Goal: Information Seeking & Learning: Learn about a topic

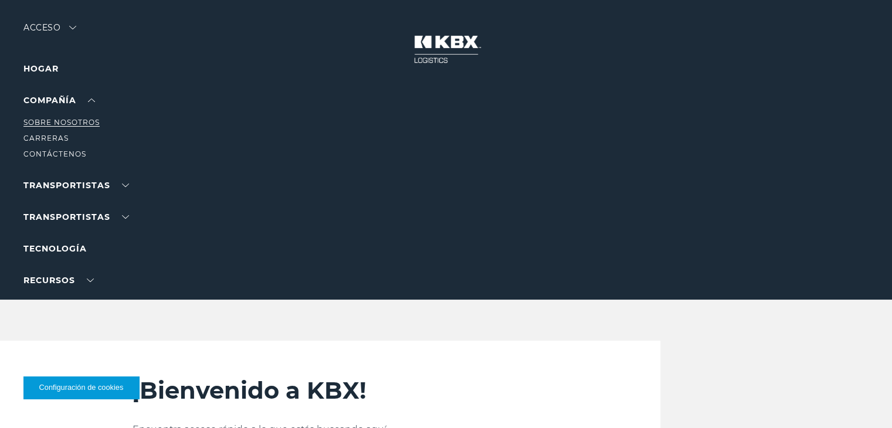
click at [68, 120] on font "Sobre nosotros" at bounding box center [61, 122] width 76 height 9
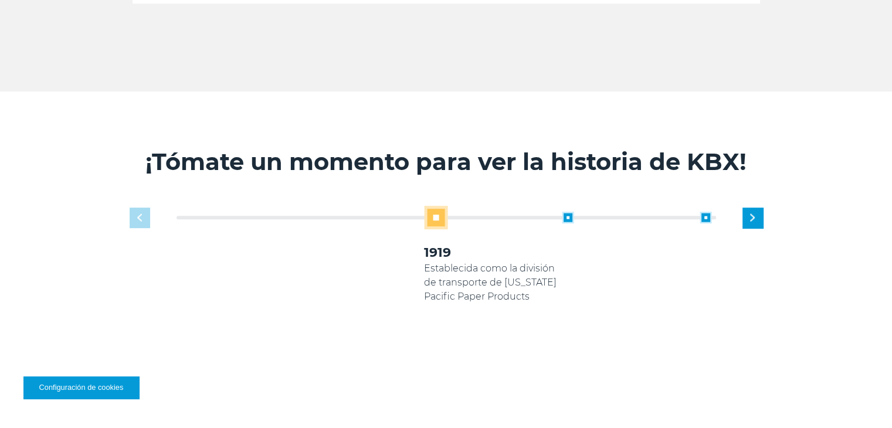
scroll to position [672, 0]
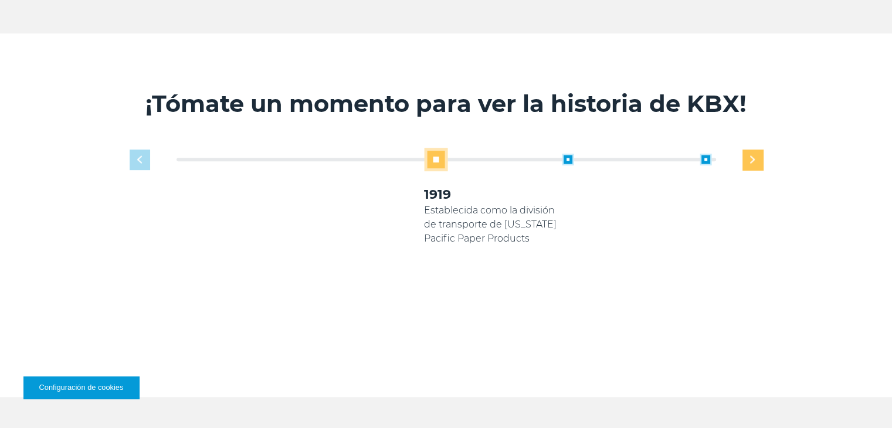
click at [753, 164] on div "Siguiente diapositiva" at bounding box center [752, 159] width 21 height 21
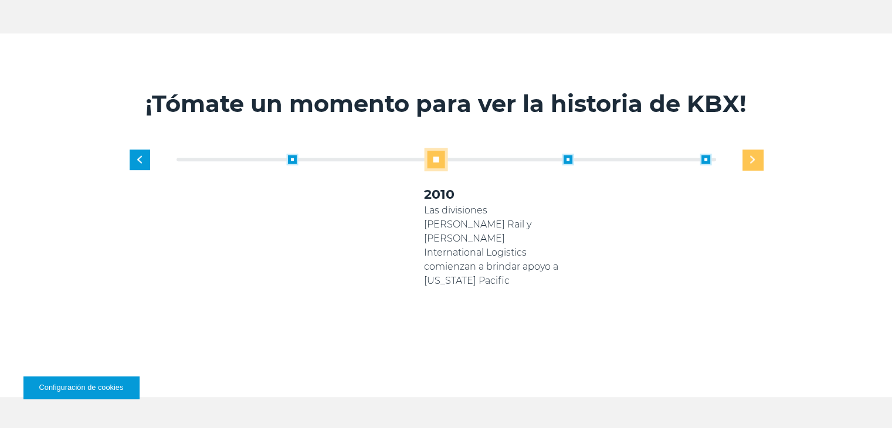
click at [753, 164] on div "Siguiente diapositiva" at bounding box center [752, 159] width 21 height 21
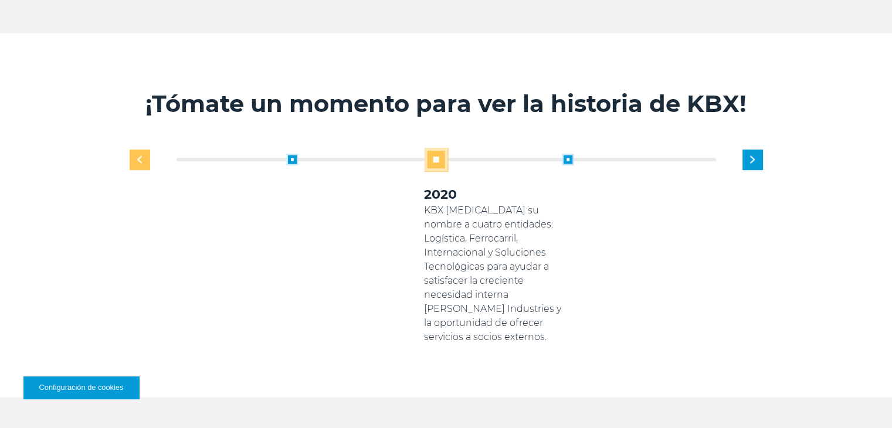
click at [141, 158] on img "Diapositiva anterior" at bounding box center [139, 160] width 5 height 8
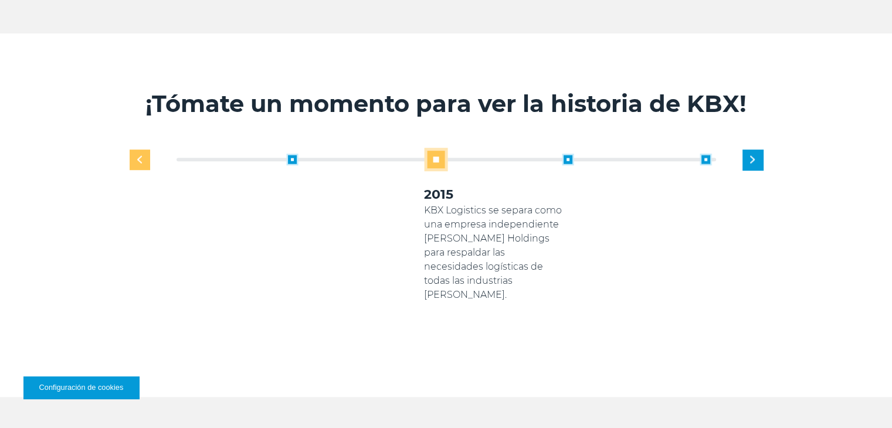
click at [141, 158] on img "Diapositiva anterior" at bounding box center [139, 160] width 5 height 8
click at [749, 153] on div "Siguiente diapositiva" at bounding box center [752, 159] width 21 height 21
click at [127, 156] on div "1919 Establecida como la división de transporte de Georgia Pacific Paper Produc…" at bounding box center [446, 255] width 645 height 214
click at [131, 158] on div "Diapositiva anterior" at bounding box center [140, 159] width 21 height 21
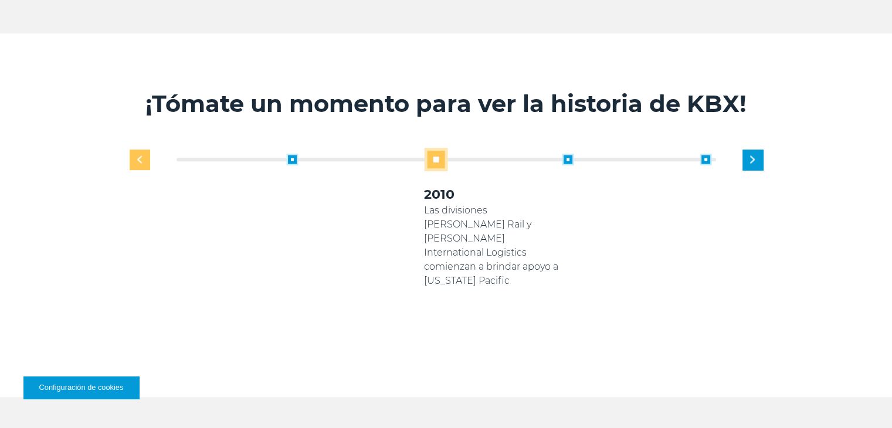
click at [131, 158] on div "Diapositiva anterior" at bounding box center [140, 159] width 21 height 21
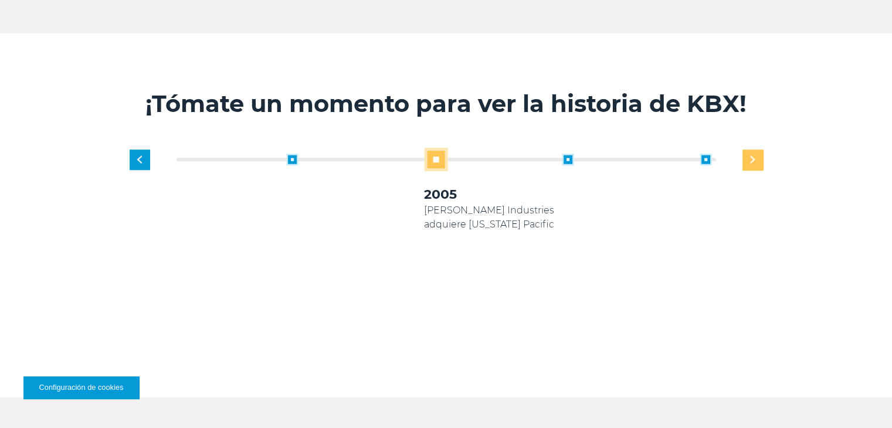
click at [762, 157] on div "Siguiente diapositiva" at bounding box center [752, 159] width 21 height 21
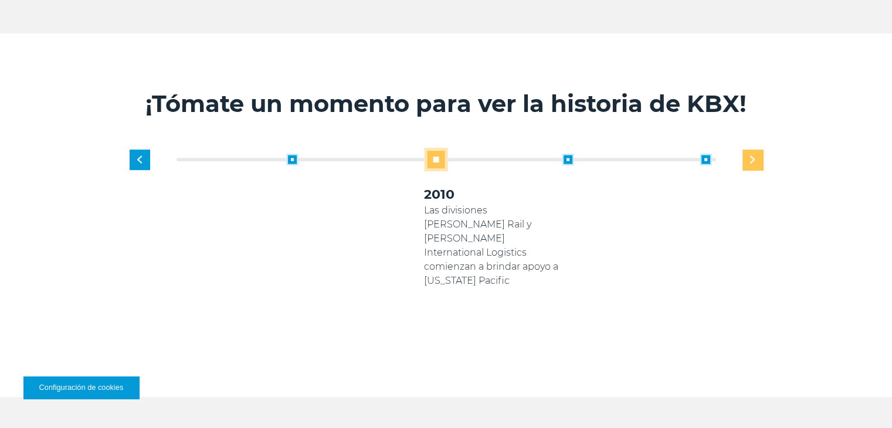
click at [762, 157] on div "Siguiente diapositiva" at bounding box center [752, 159] width 21 height 21
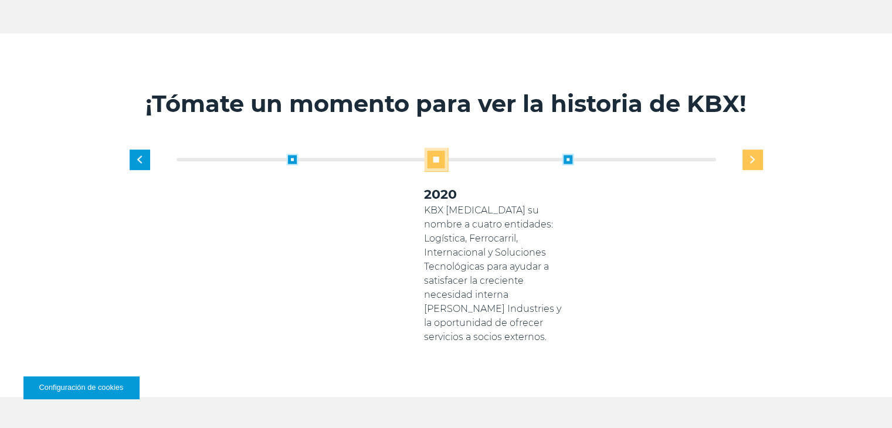
click at [762, 157] on div "Siguiente diapositiva" at bounding box center [752, 159] width 21 height 21
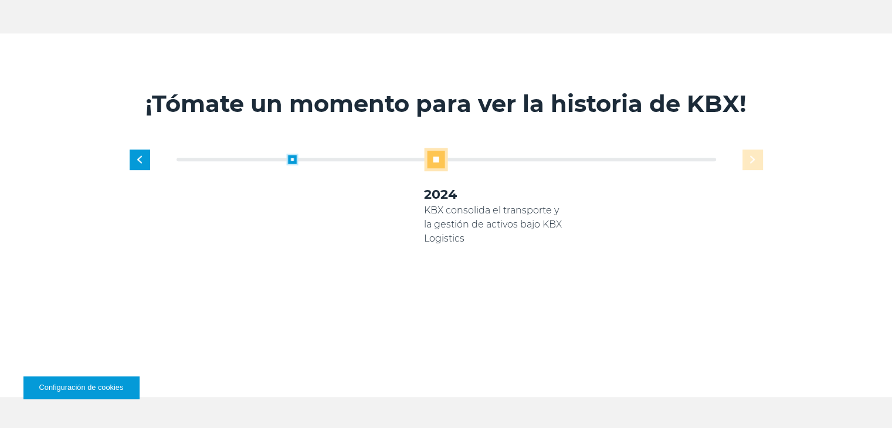
click at [762, 157] on div "1919 Establecida como la división de transporte de Georgia Pacific Paper Produc…" at bounding box center [492, 246] width 551 height 196
click at [132, 168] on div "Diapositiva anterior" at bounding box center [140, 159] width 21 height 21
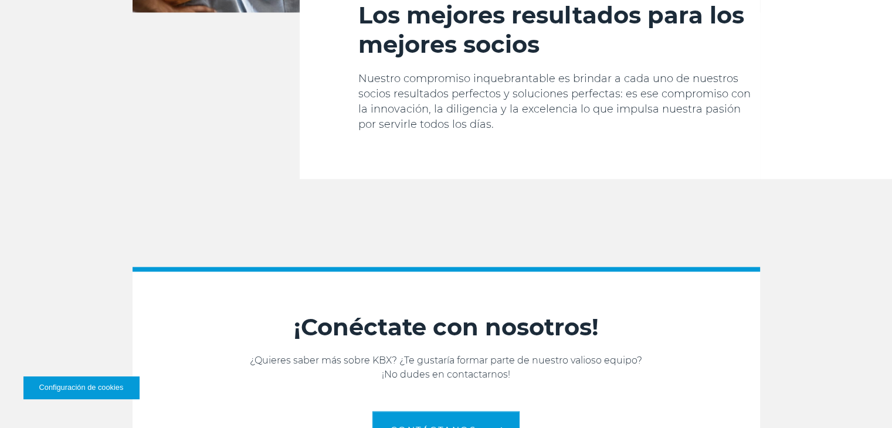
scroll to position [1931, 0]
